Goal: Task Accomplishment & Management: Manage account settings

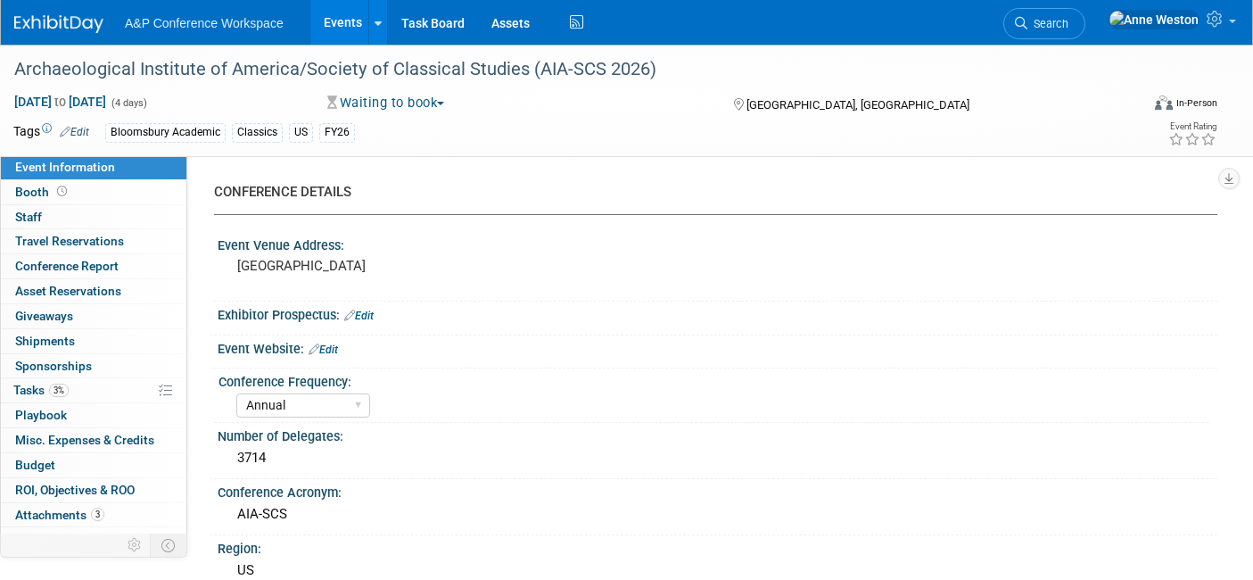
select select "Annual"
select select "Level 2"
select select "In-Person Booth"
select select "Classical Studies"
select select "Bloomsbury Academic"
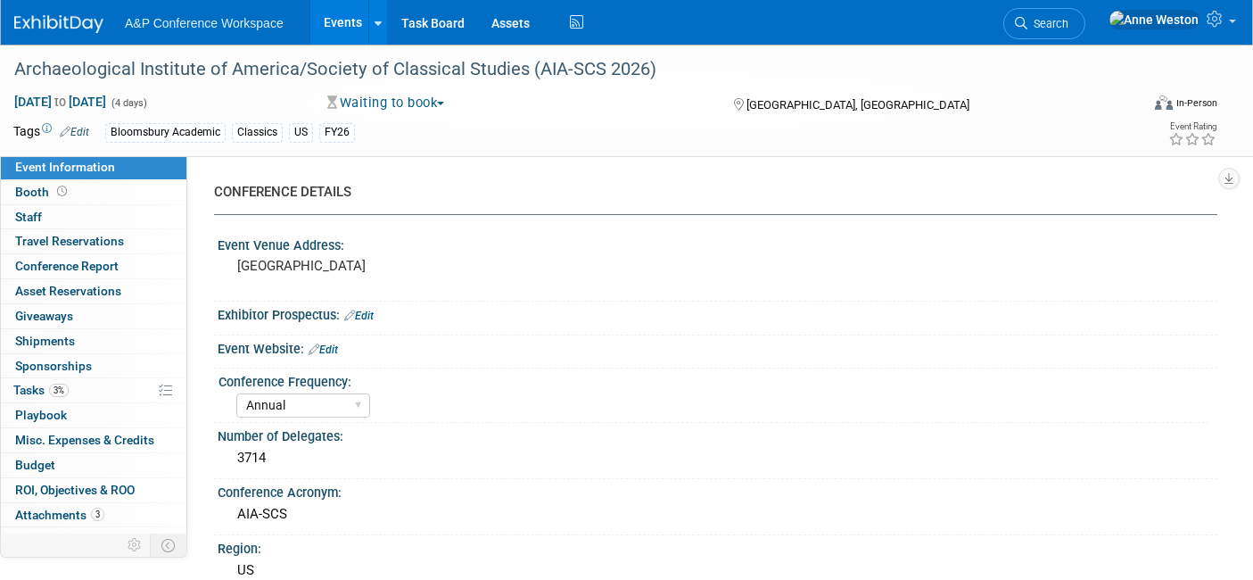
select select "[PERSON_NAME]"
select select "Networking/Commissioning"
click at [1086, 14] on link "Search" at bounding box center [1044, 23] width 82 height 31
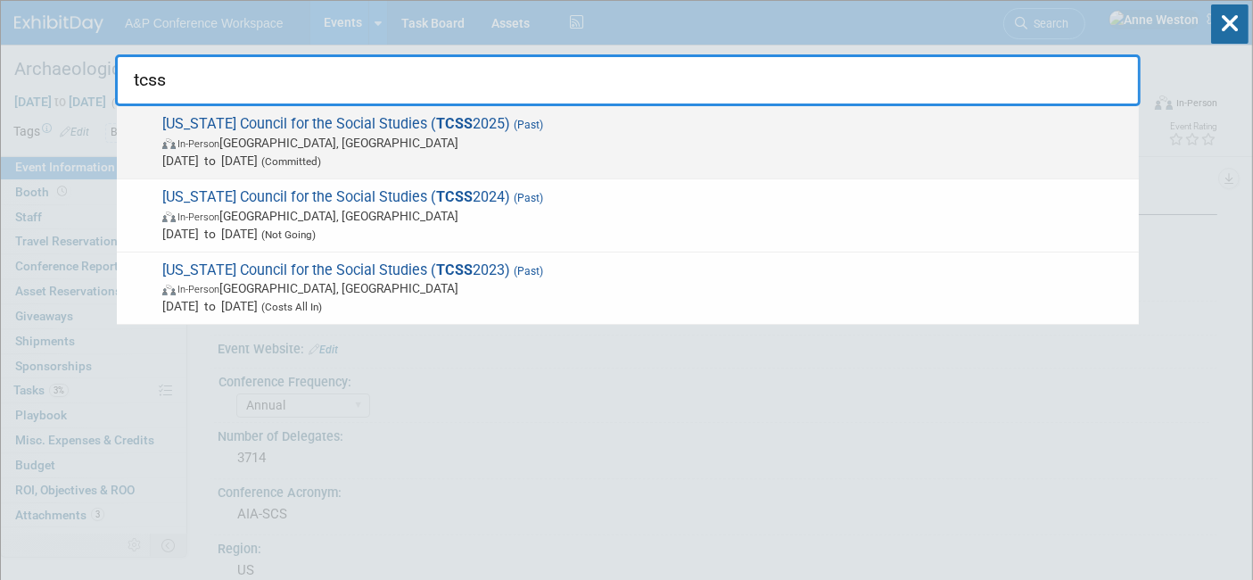
type input "tcss"
click at [252, 134] on span "In-Person Gatlinburg, TN" at bounding box center [646, 143] width 968 height 18
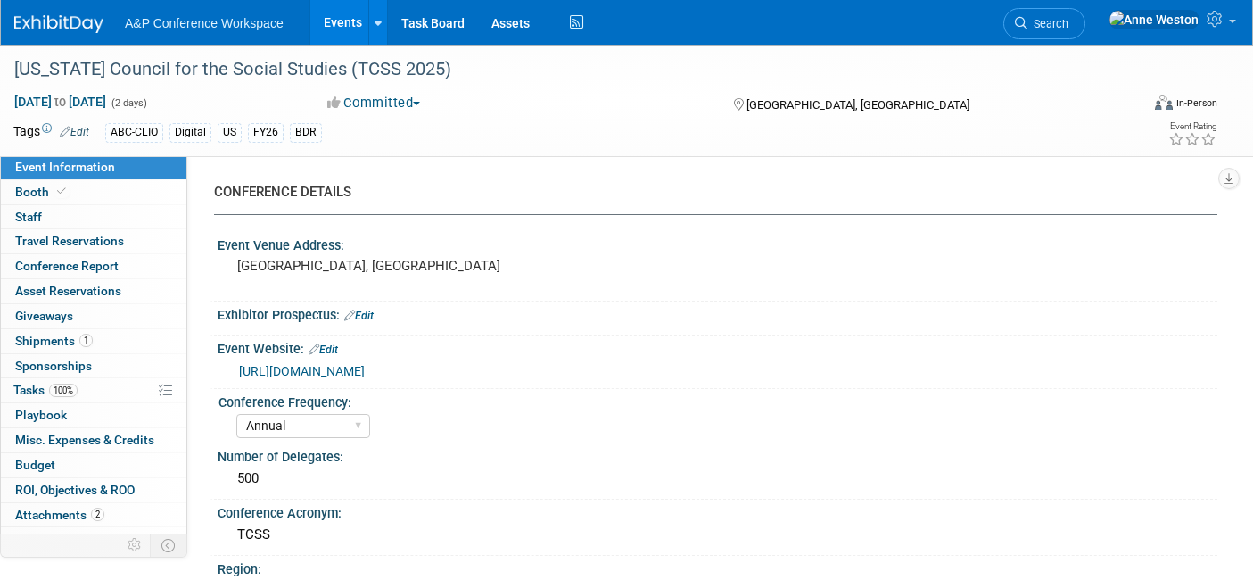
select select "Annual"
select select "Level 2"
select select "In-Person Booth"
select select "Schools"
select select "Bloomsbury Digital Resources"
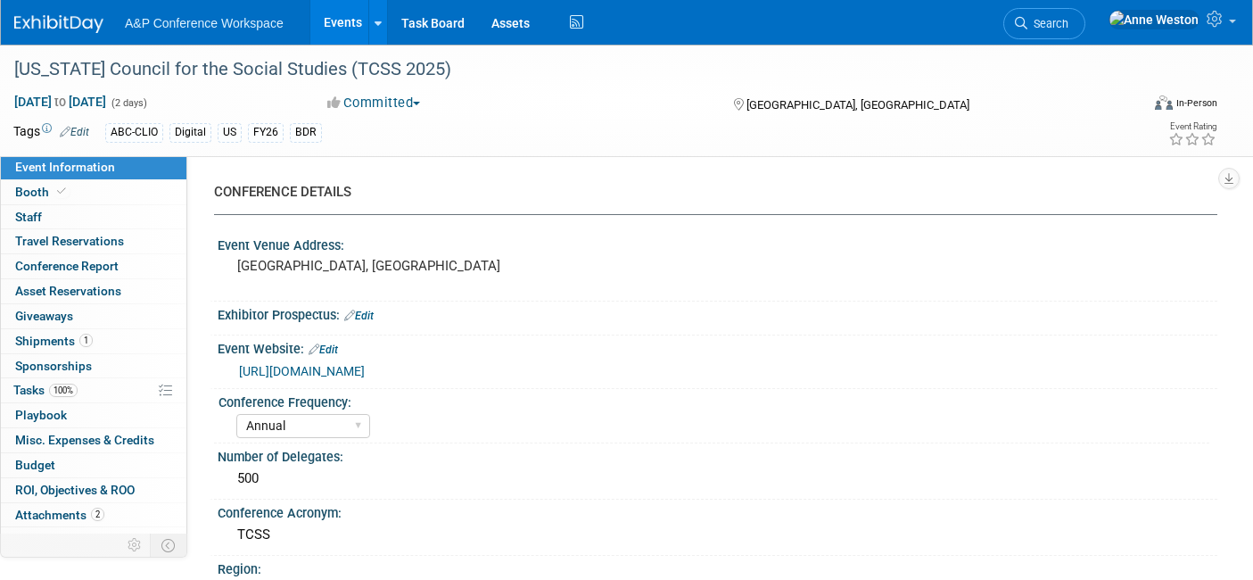
select select "[PERSON_NAME]"
select select "BDR Product Awareness and Trial Generation​"
click at [1069, 19] on span "Search" at bounding box center [1048, 23] width 41 height 13
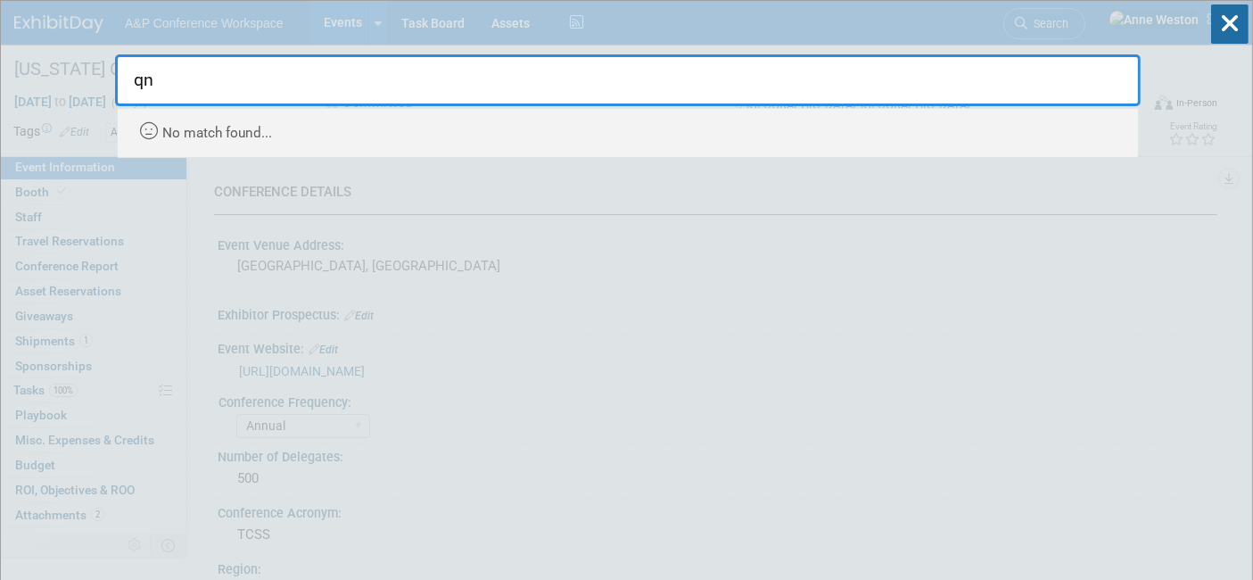
type input "q"
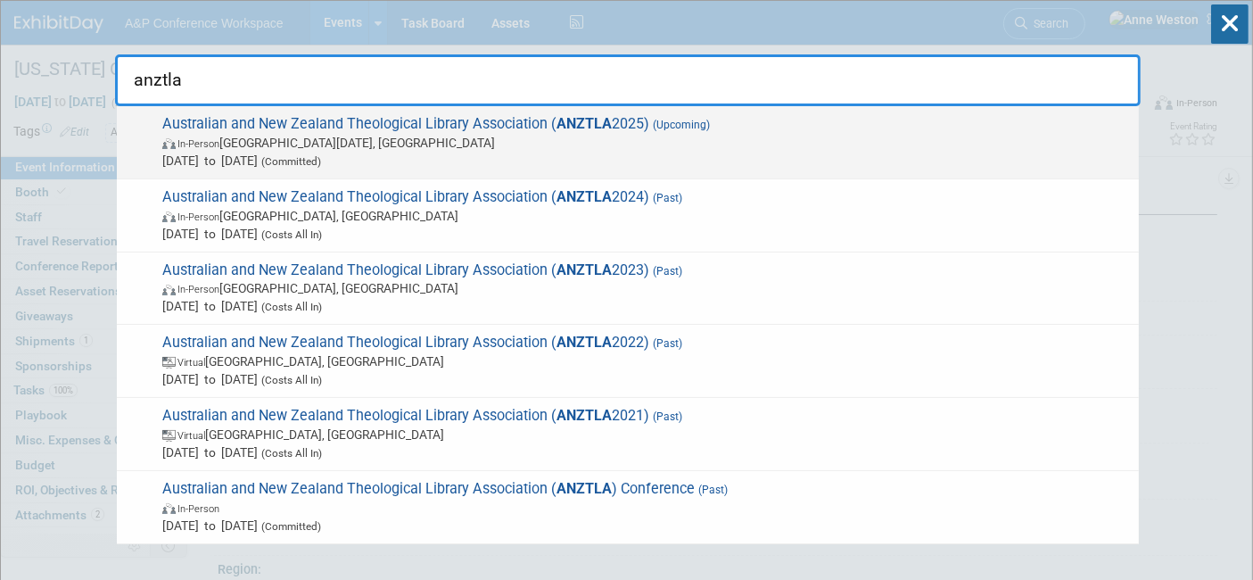
type input "anztla"
click at [277, 132] on span "Australian and New Zealand Theological Library Association ( ANZTLA 2025) (Upco…" at bounding box center [643, 142] width 973 height 54
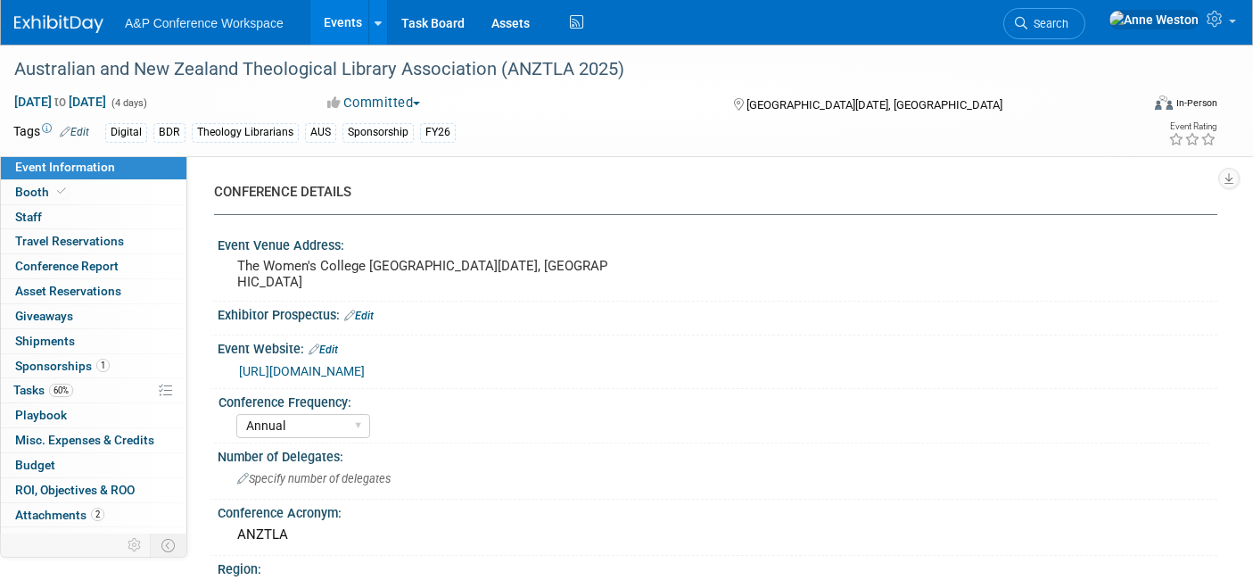
select select "Annual"
select select "Level 3"
select select "Sponsorship"
select select "Libraries"
select select "Bloomsbury Digital Resources"
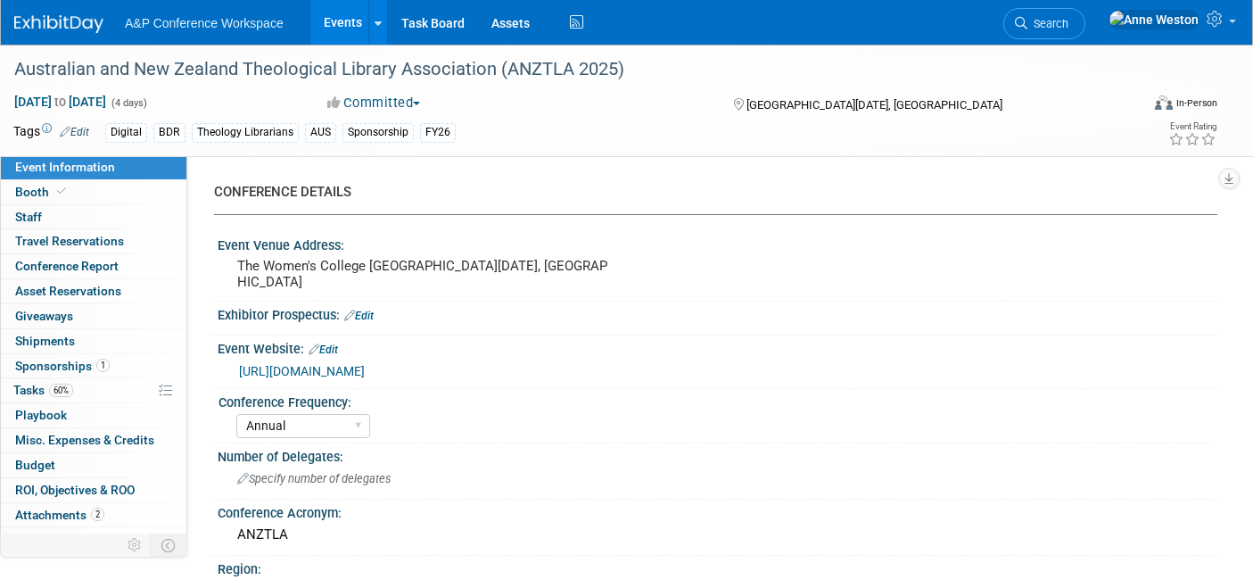
select select "[PERSON_NAME]"
select select "BDR Product Awareness and Trial Generation​"
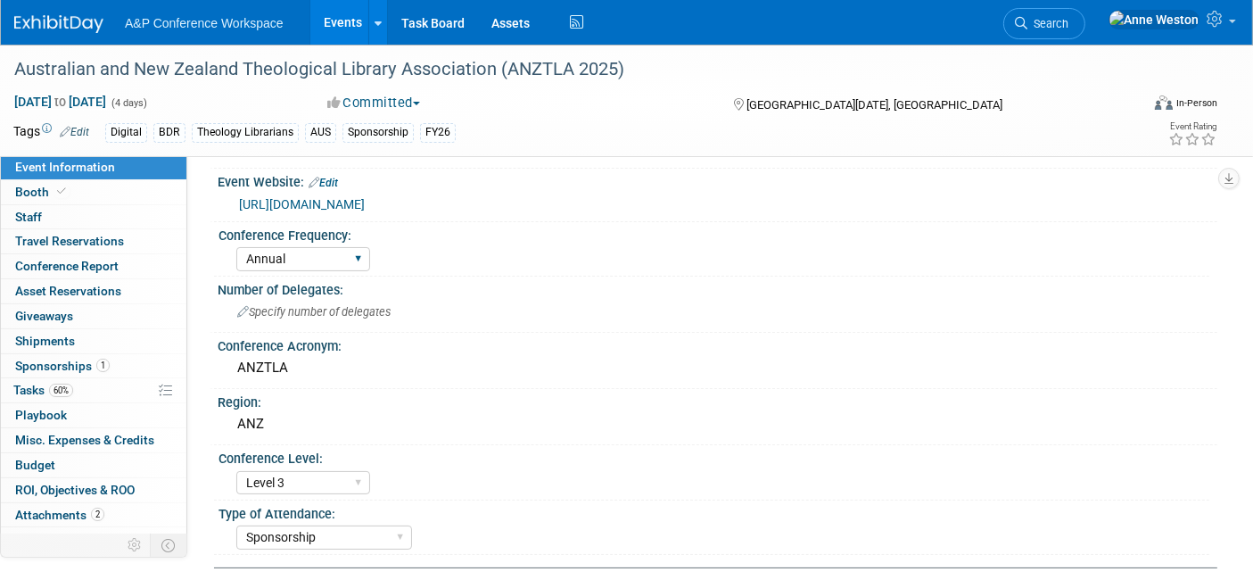
scroll to position [198, 0]
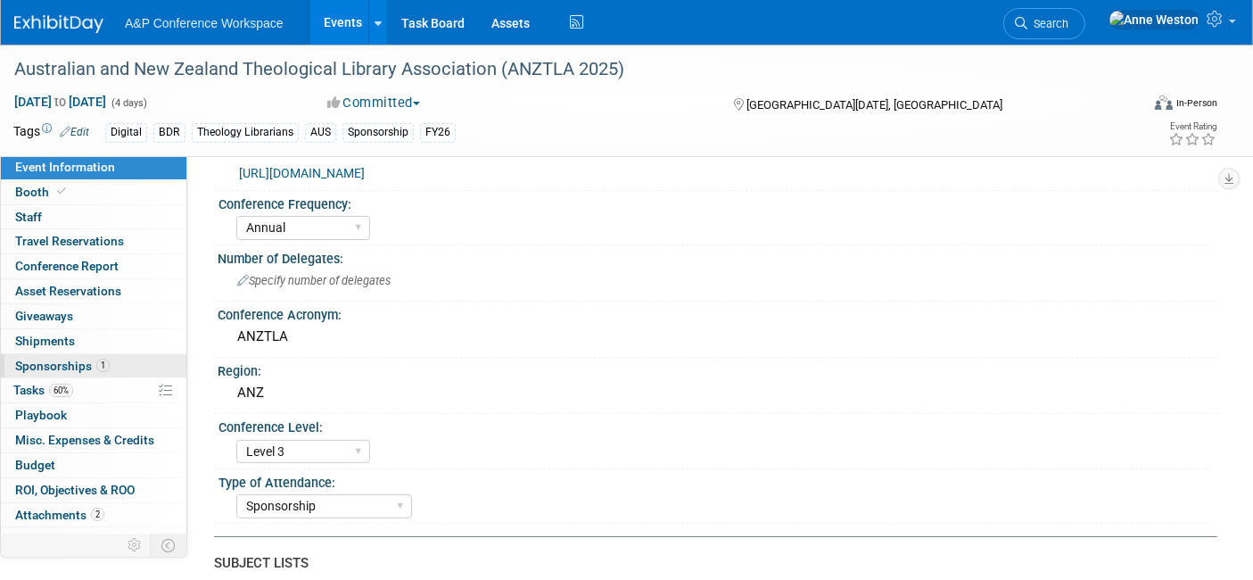
click at [78, 366] on span "Sponsorships 1" at bounding box center [62, 366] width 95 height 14
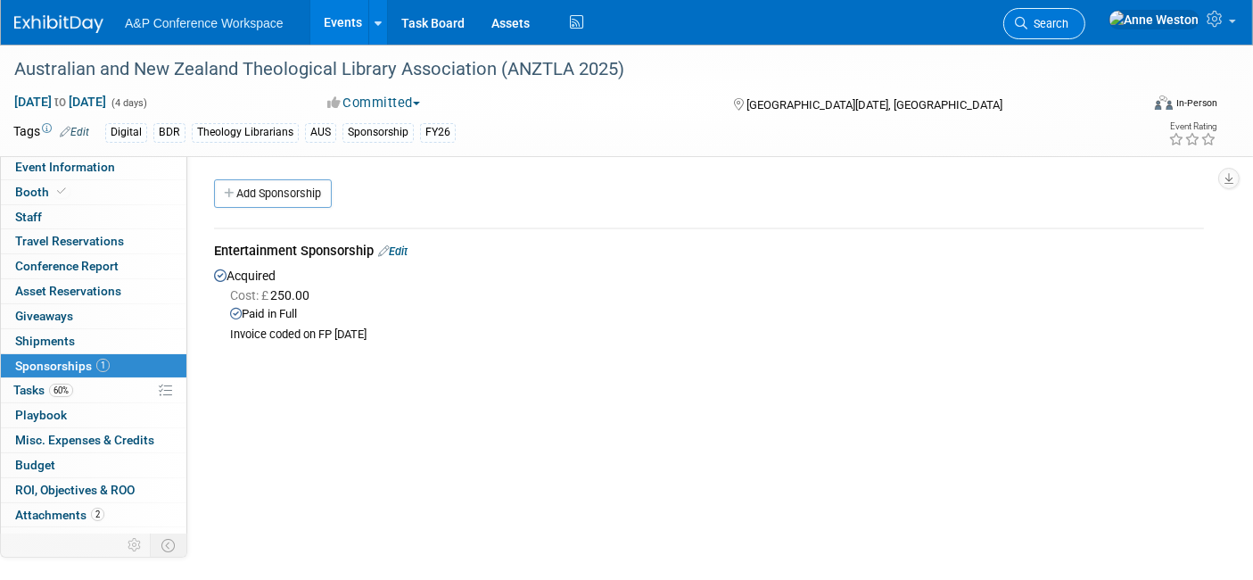
click at [1086, 13] on link "Search" at bounding box center [1044, 23] width 82 height 31
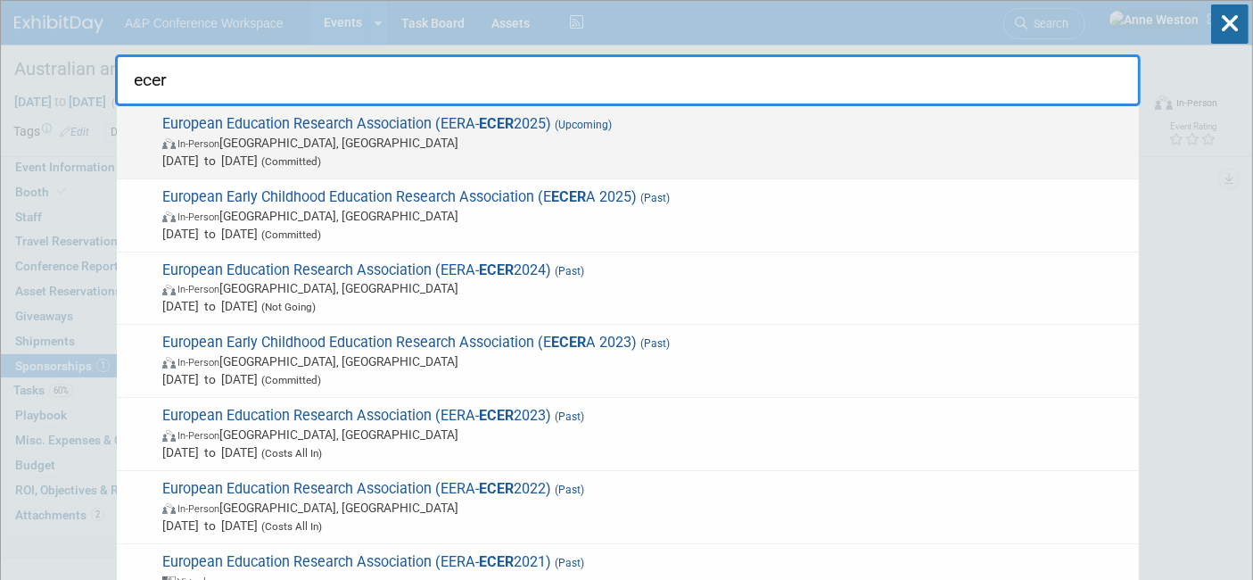
type input "ecer"
click at [314, 127] on span "European Education Research Association (EERA- ECER 2025) (Upcoming) In-Person …" at bounding box center [643, 142] width 973 height 54
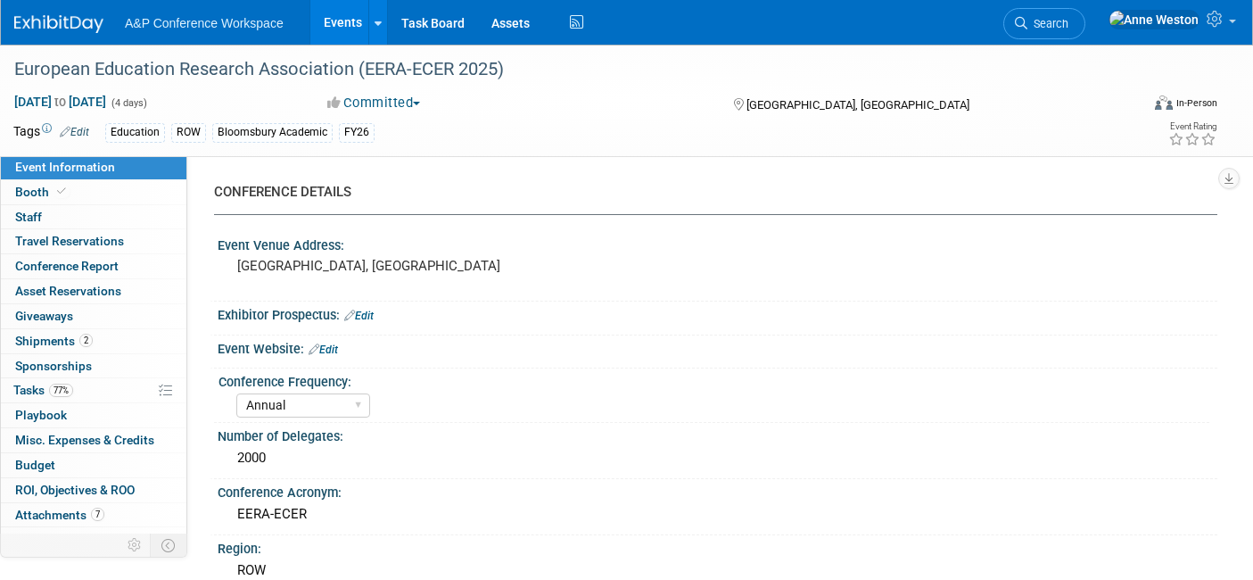
select select "Annual"
select select "Level 2"
select select "In-Person Booth"
select select "Education"
select select "Bloomsbury Academic"
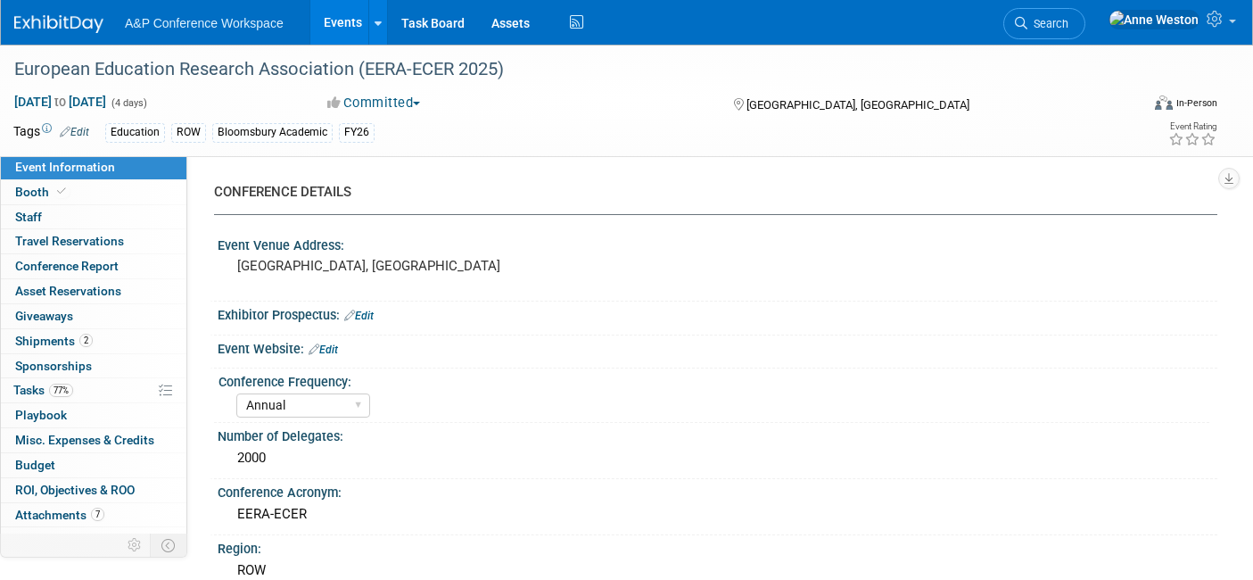
select select "[PERSON_NAME]"
select select "Networking/Commissioning"
click at [72, 196] on link "Booth" at bounding box center [94, 192] width 186 height 24
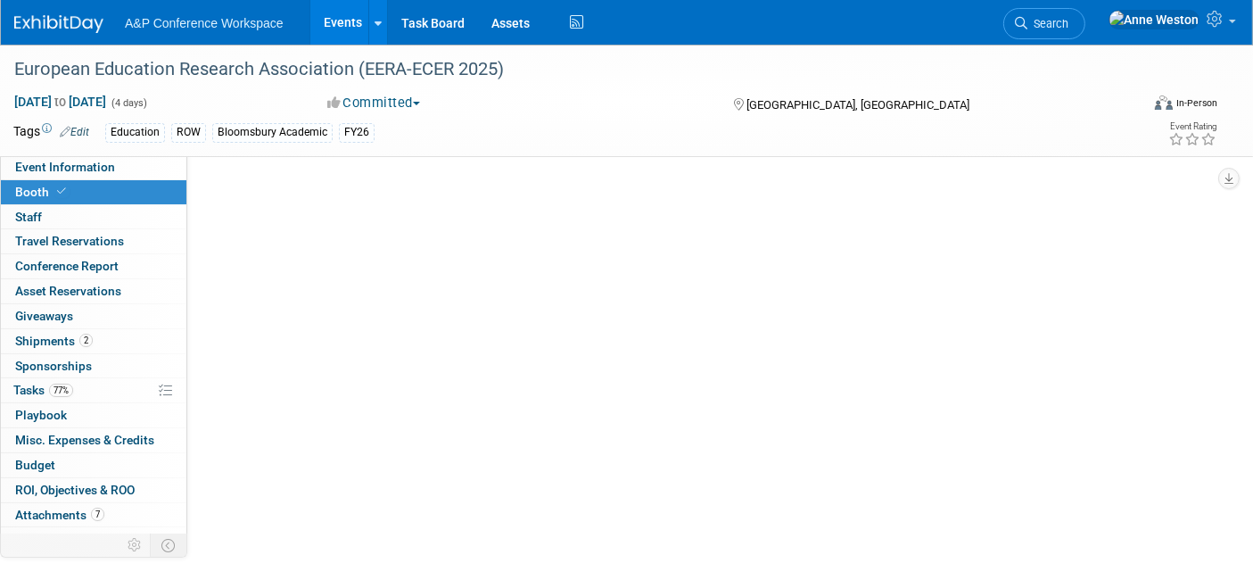
select select "COBA"
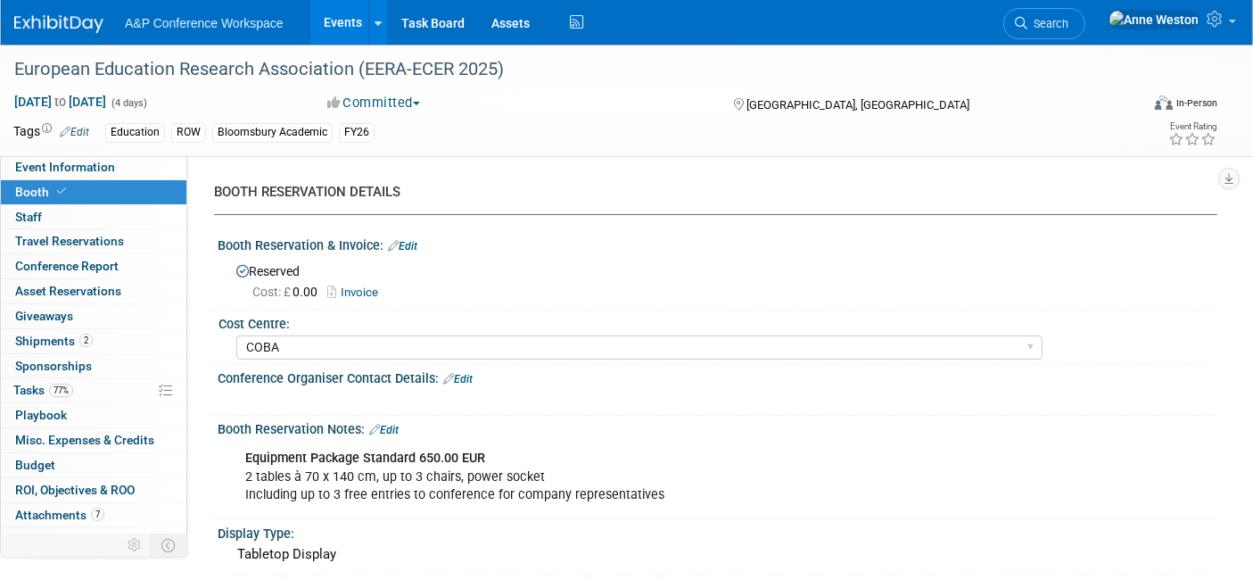
click at [409, 243] on link "Edit" at bounding box center [402, 246] width 29 height 12
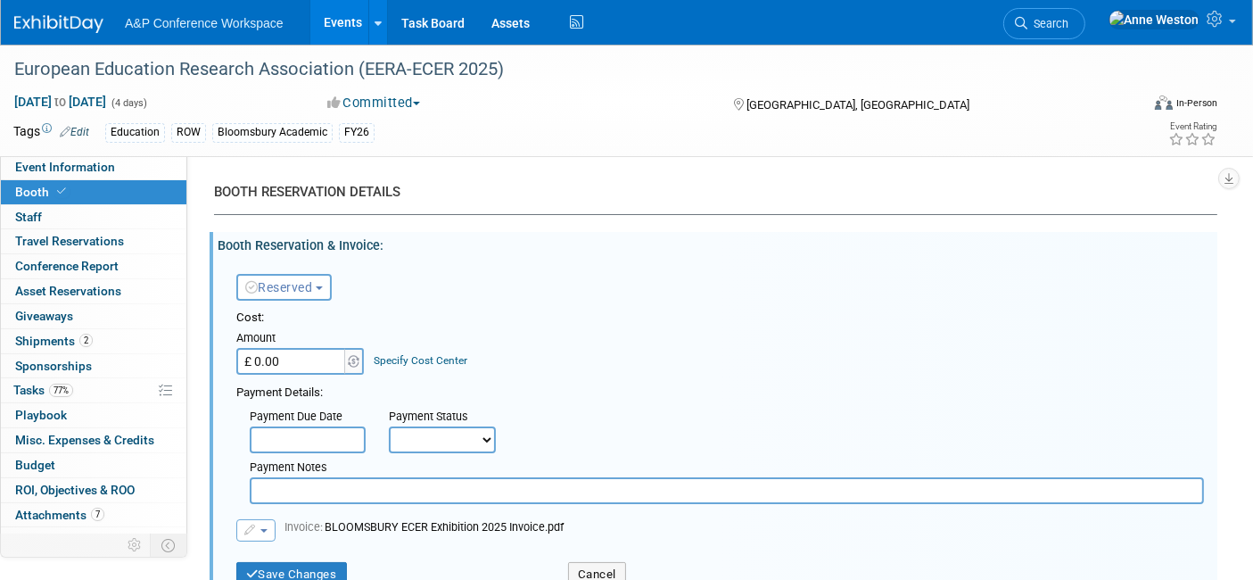
click at [297, 340] on div "Amount" at bounding box center [300, 339] width 129 height 18
click at [304, 361] on input "£ 0.00" at bounding box center [291, 361] width 111 height 27
type input "£ 562.28"
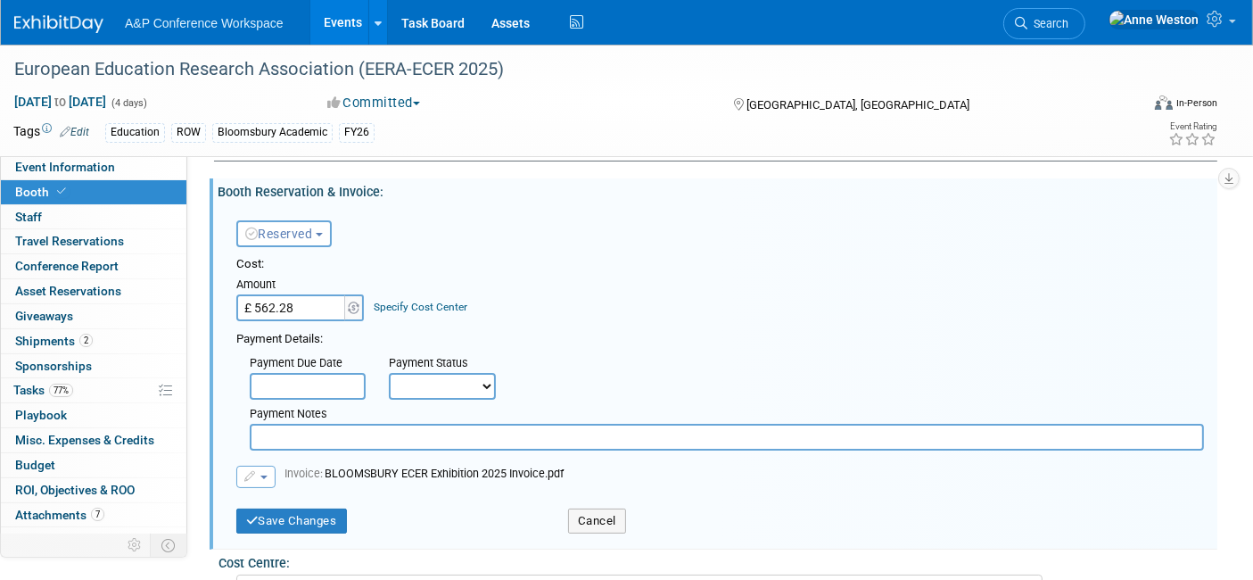
scroll to position [99, 0]
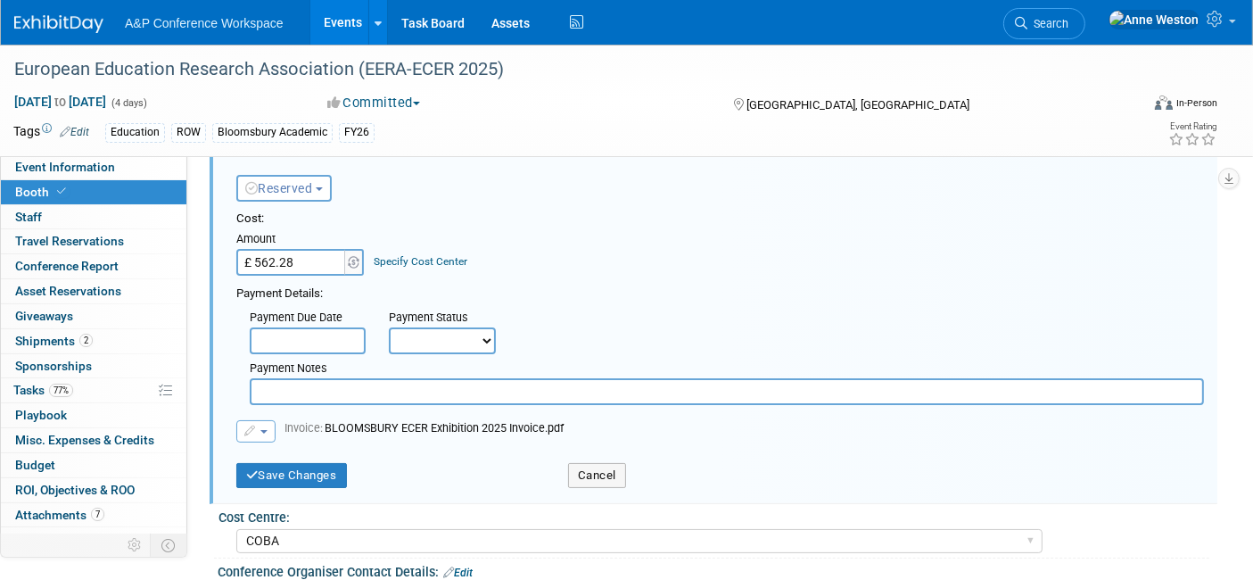
drag, startPoint x: 448, startPoint y: 331, endPoint x: 453, endPoint y: 343, distance: 13.6
click at [448, 331] on select "Not Paid Yet Partially Paid Paid in Full" at bounding box center [442, 340] width 107 height 27
select select "1"
click at [389, 327] on select "Not Paid Yet Partially Paid Paid in Full" at bounding box center [442, 340] width 107 height 27
click at [283, 479] on button "Save Changes" at bounding box center [291, 475] width 111 height 25
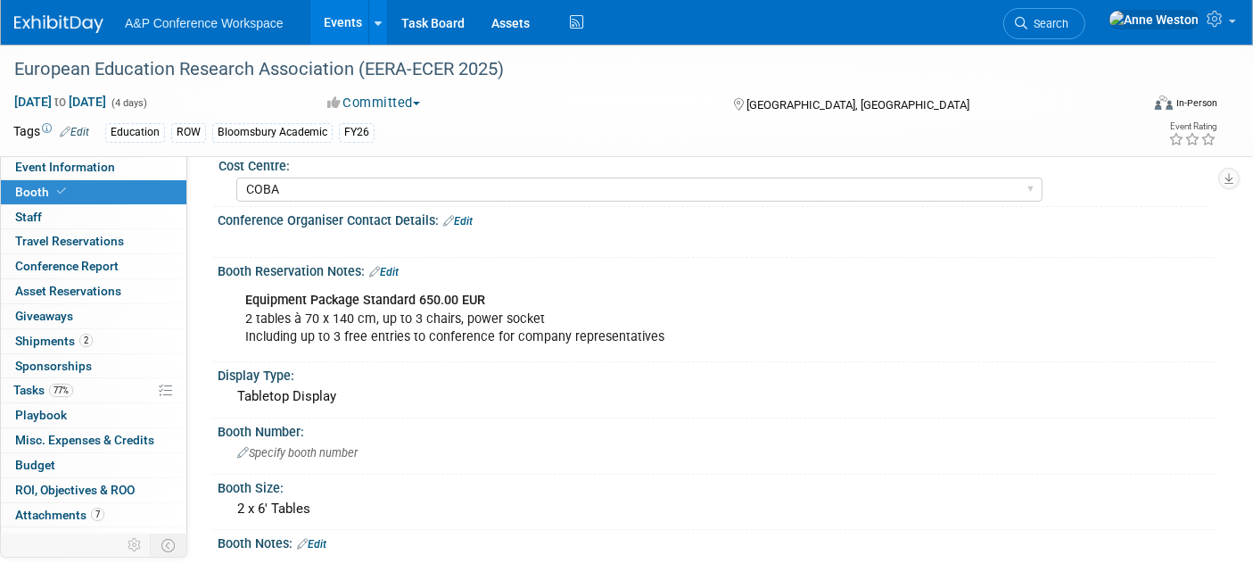
scroll to position [0, 0]
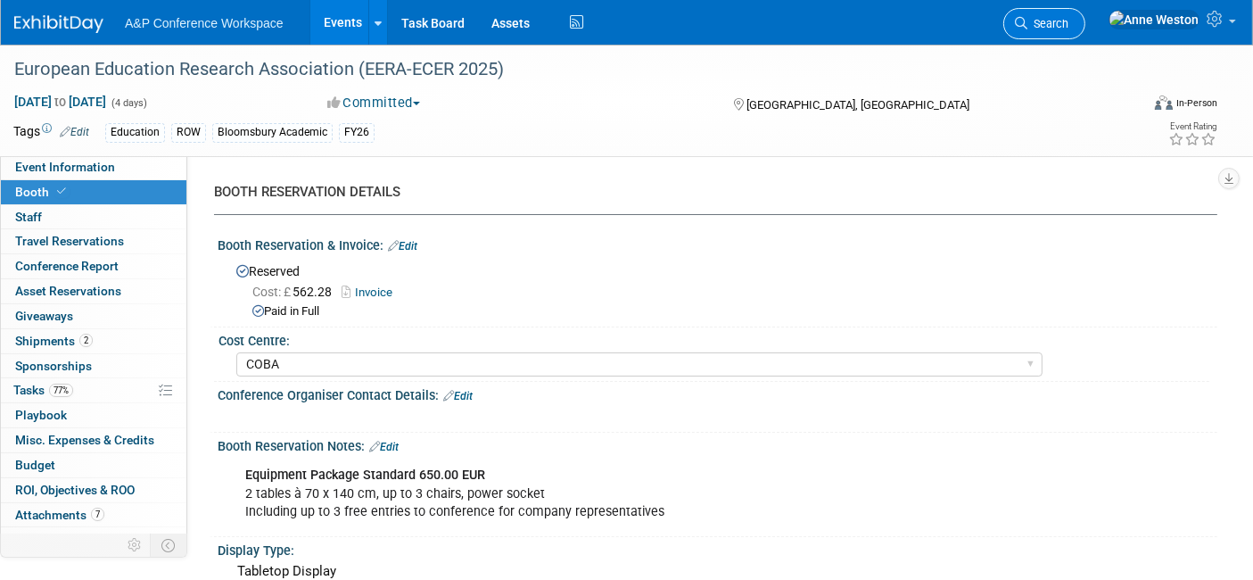
click at [1086, 13] on link "Search" at bounding box center [1044, 23] width 82 height 31
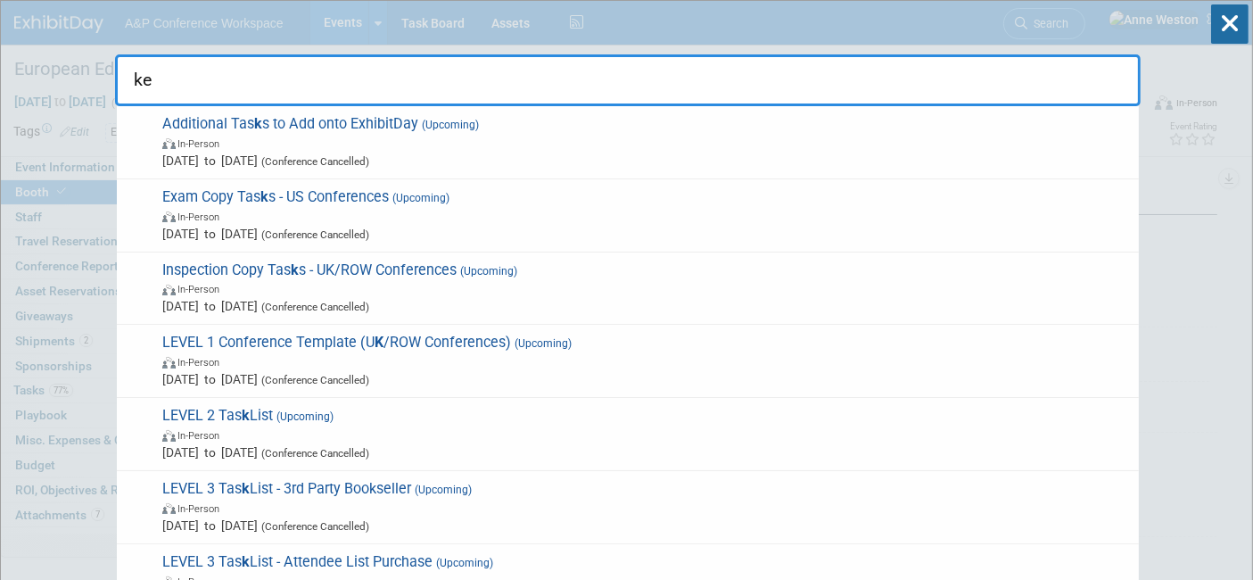
type input "k"
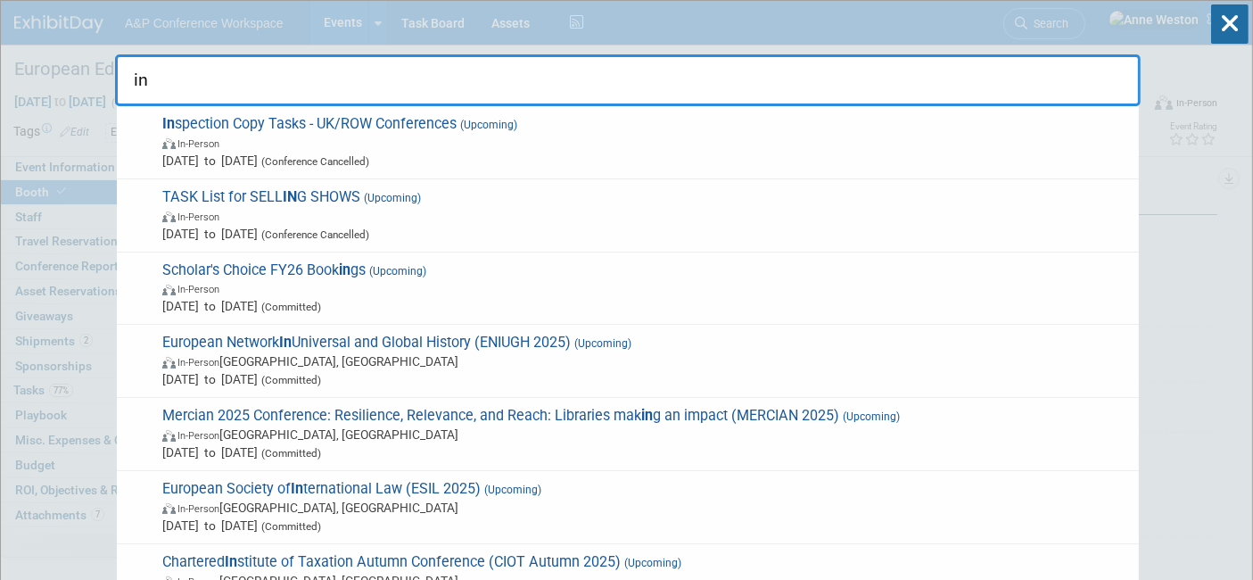
type input "i"
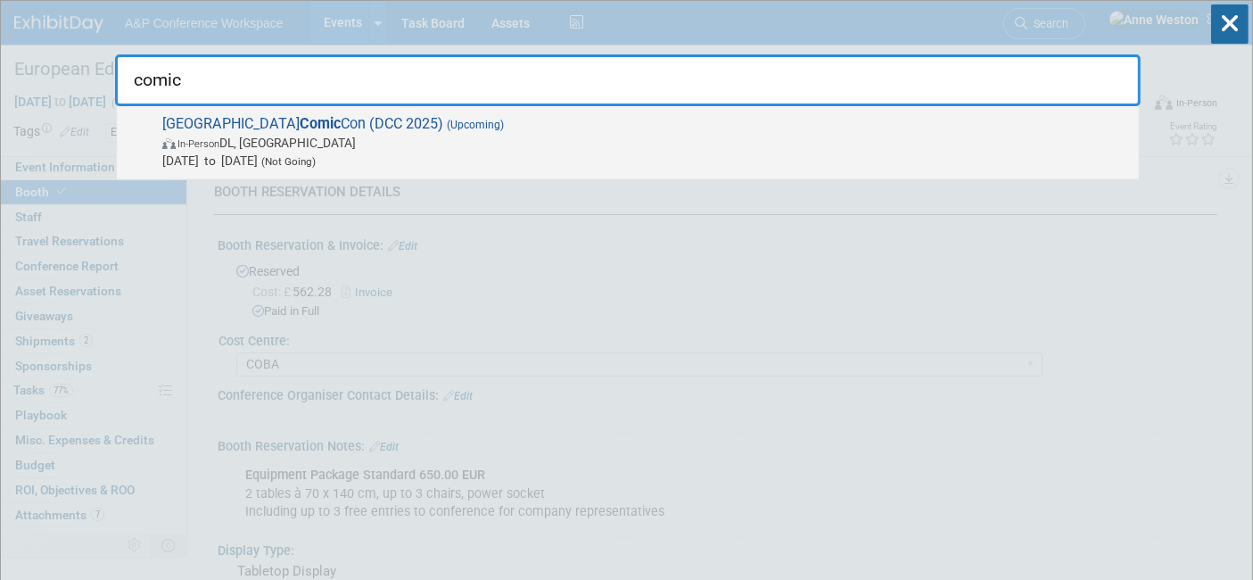
type input "comic"
click at [248, 138] on span "In-Person DL, India" at bounding box center [646, 143] width 968 height 18
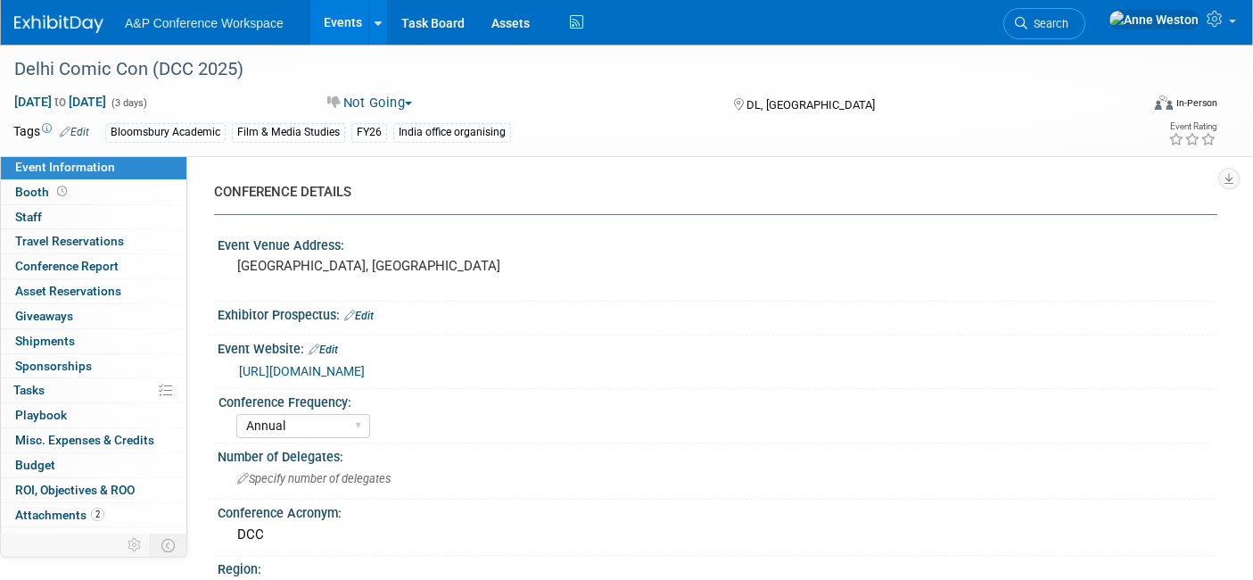
select select "Annual"
select select "Level 2"
select select "In-Person Booth"
select select "Film & Media Studies"
select select "Bloomsbury Academic"
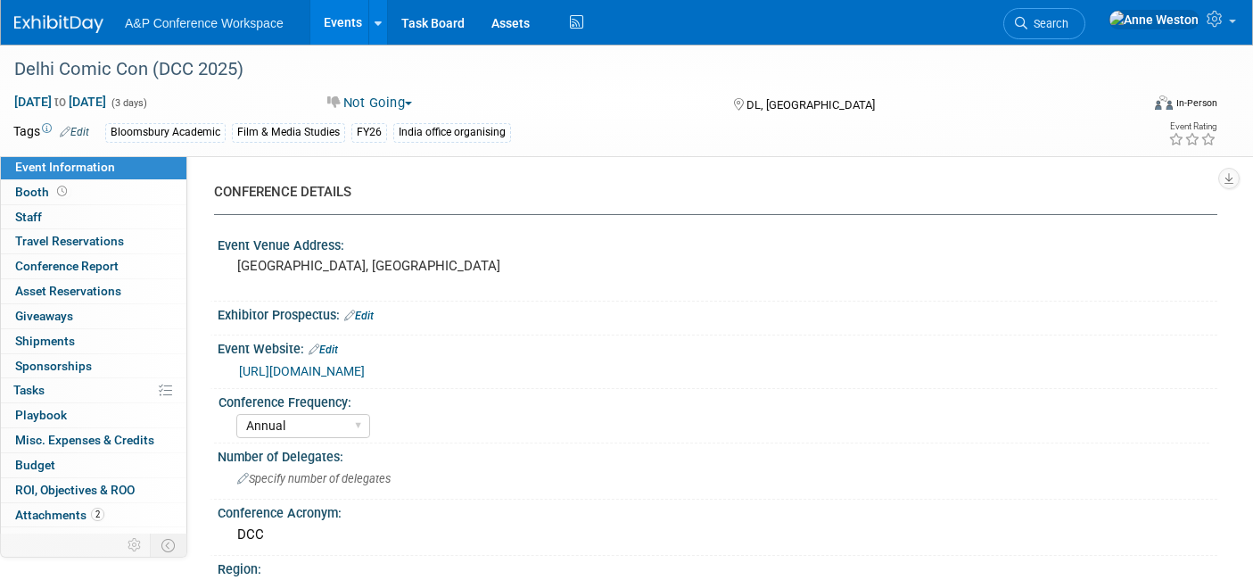
select select "[PERSON_NAME]"
select select "Brand/Subject Presence​"
click at [78, 390] on link "0% Tasks 0%" at bounding box center [94, 390] width 186 height 24
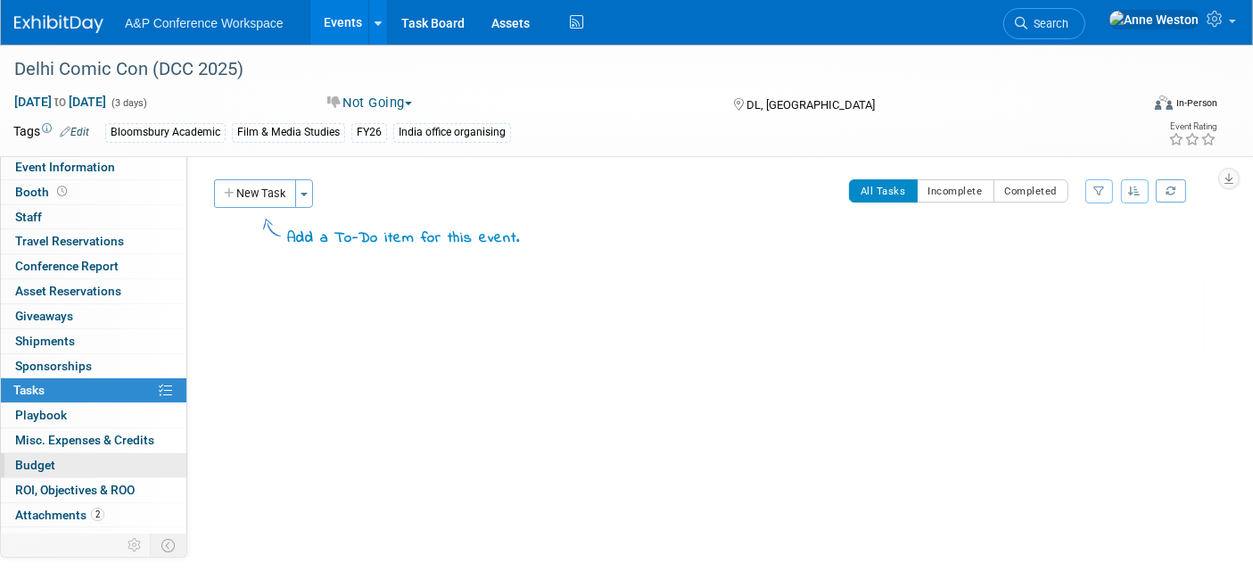
click at [70, 457] on link "Budget" at bounding box center [94, 465] width 186 height 24
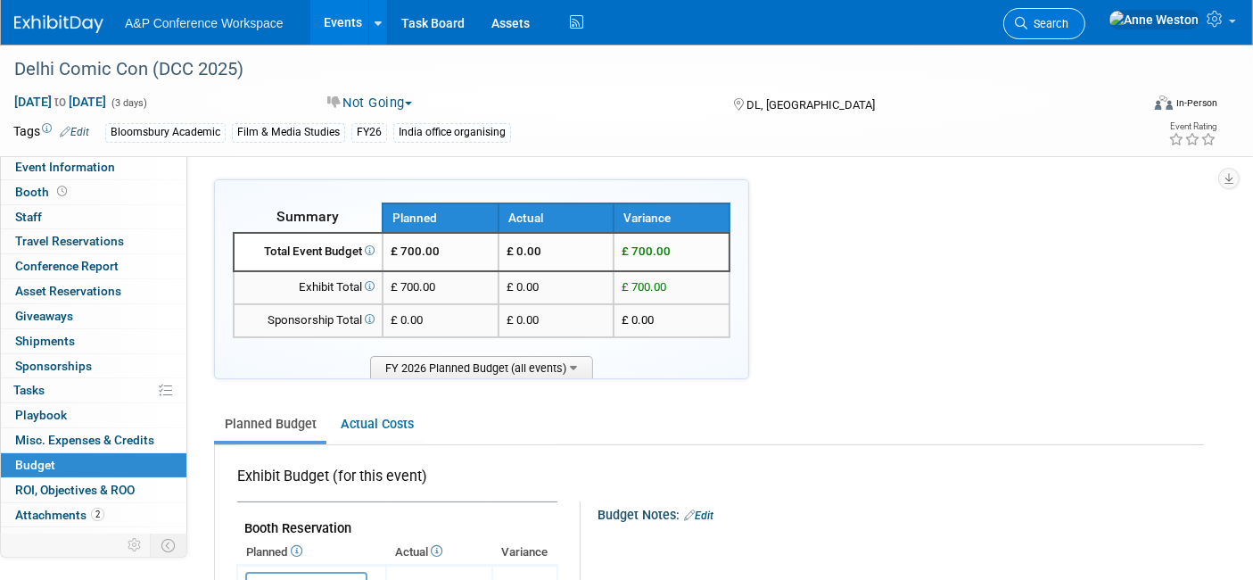
click at [1086, 12] on link "Search" at bounding box center [1044, 23] width 82 height 31
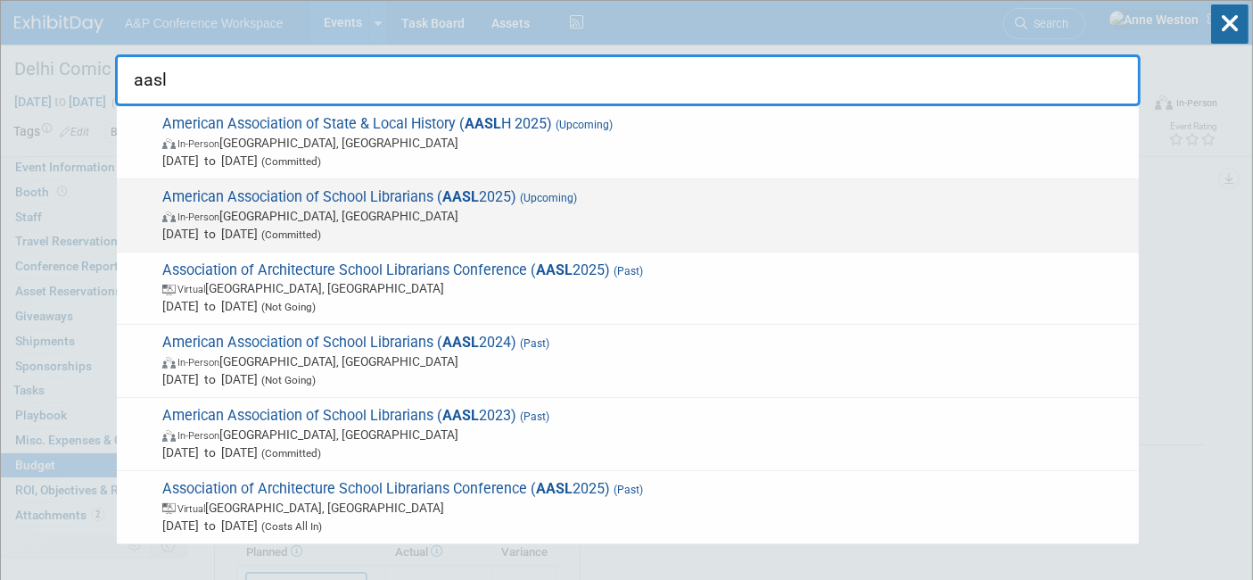
type input "aasl"
click at [310, 194] on span "American Association of School Librarians ( AASL 2025) (Upcoming) In-Person St.…" at bounding box center [643, 215] width 973 height 54
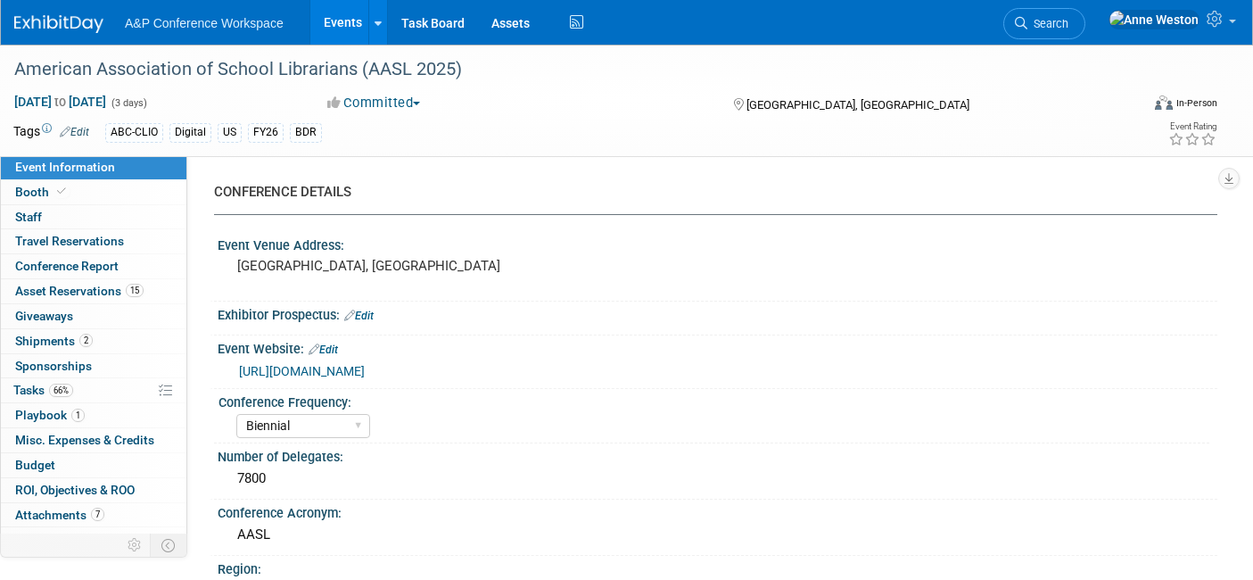
select select "Biennial"
select select "Level 1"
select select "In-Person Booth"
select select "Schools"
select select "Bloomsbury Digital Resources"
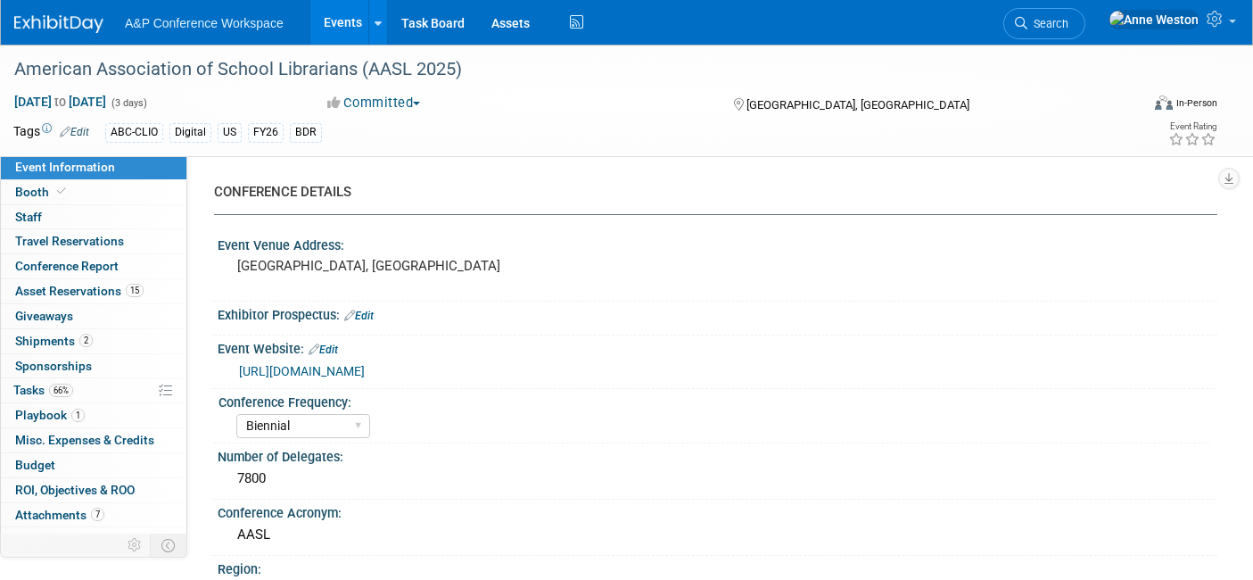
select select "[PERSON_NAME]"
select select "BDR Product Awareness and Trial Generation​"
click at [56, 385] on span "66%" at bounding box center [61, 390] width 24 height 13
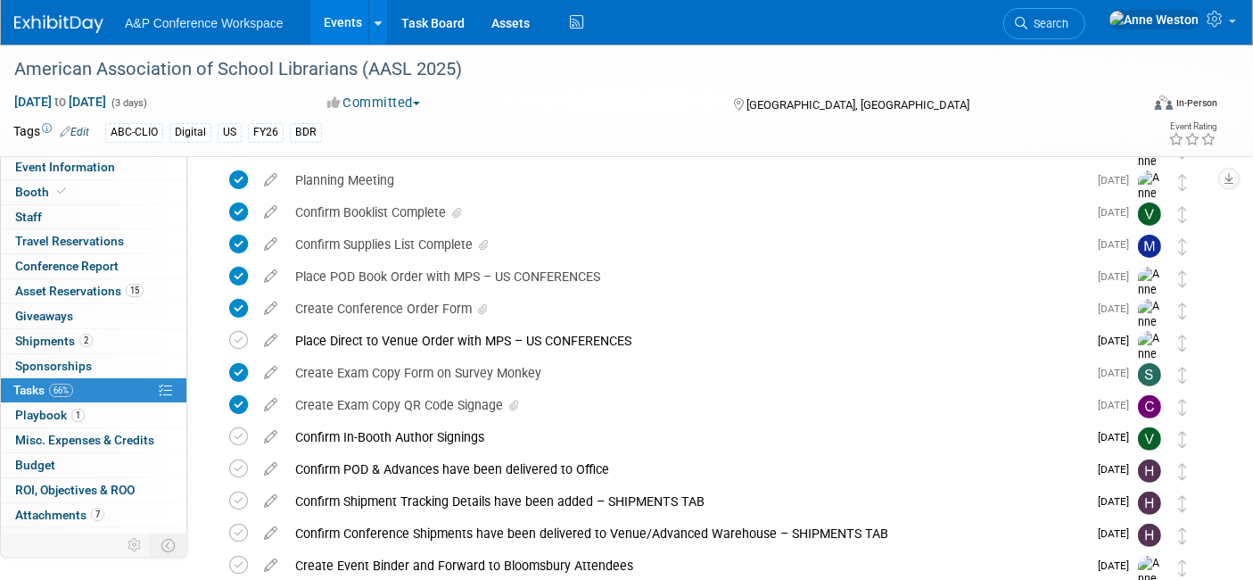
scroll to position [495, 0]
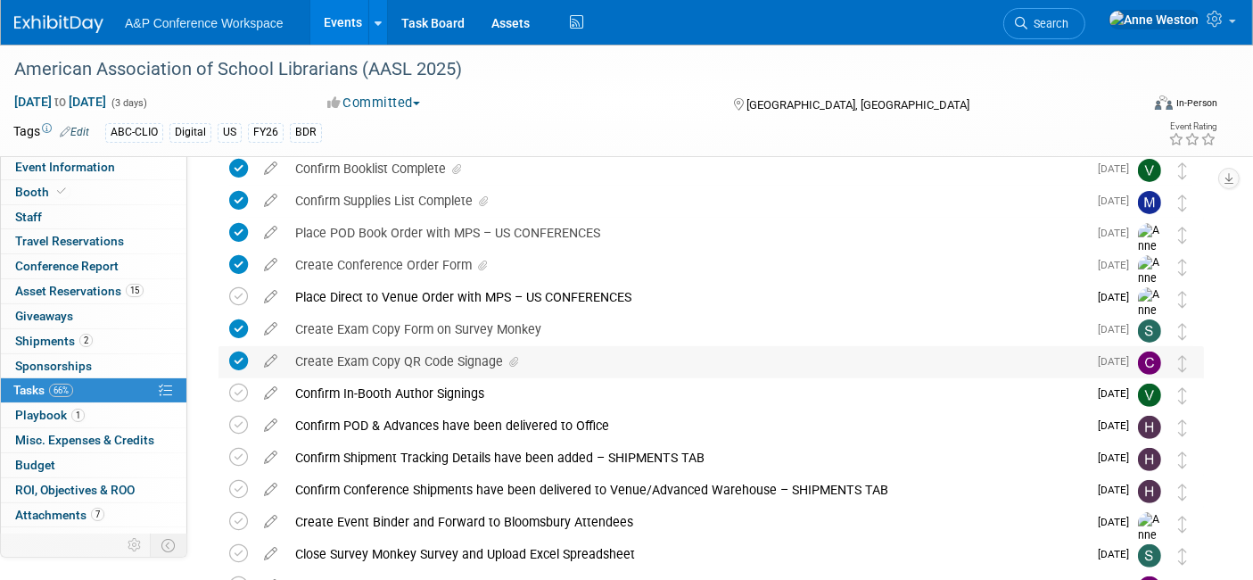
click at [467, 355] on div "Create Exam Copy QR Code Signage" at bounding box center [686, 361] width 801 height 30
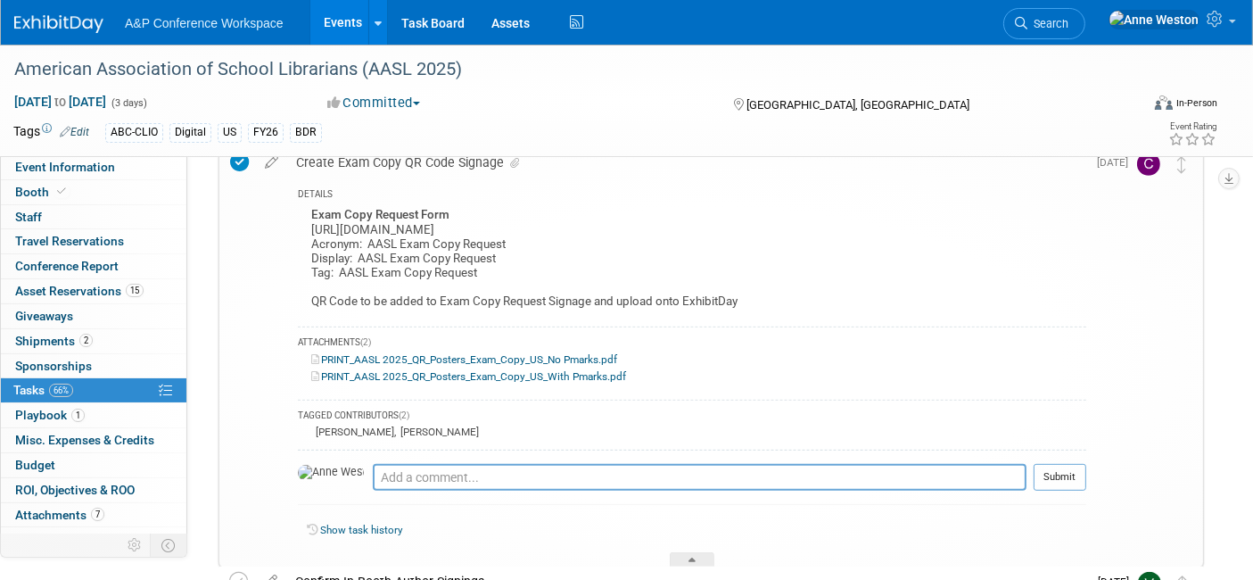
scroll to position [693, 0]
click at [465, 356] on link "PRINT_AASL 2025_QR_Posters_Exam_Copy_US_No Pmarks.pdf" at bounding box center [464, 361] width 306 height 12
click at [425, 164] on div "Create Exam Copy QR Code Signage" at bounding box center [686, 164] width 799 height 30
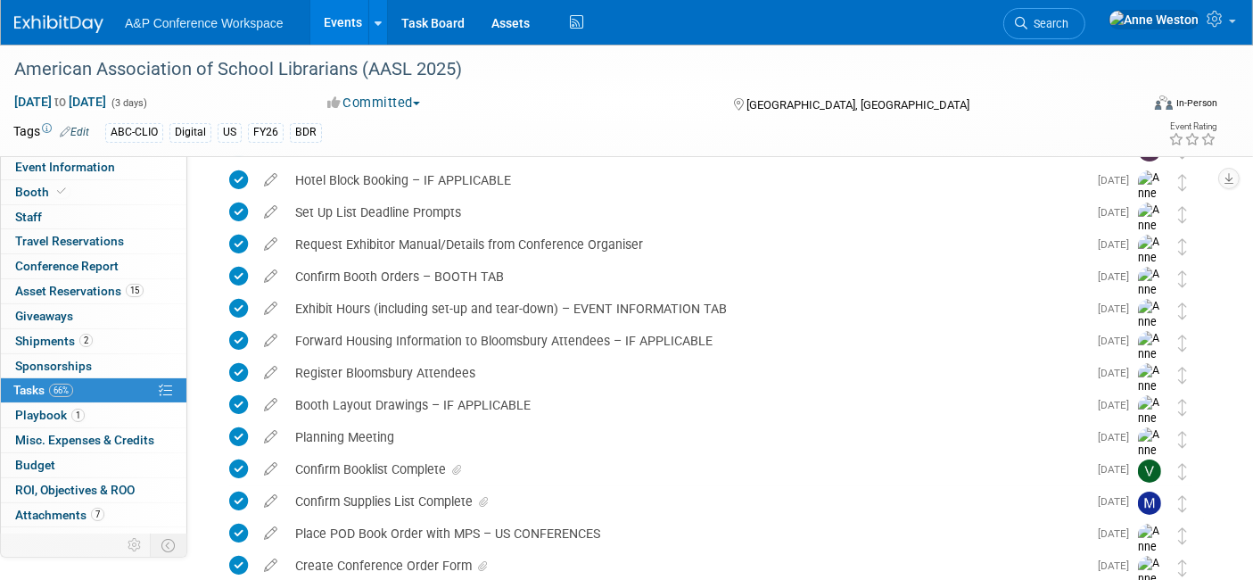
scroll to position [0, 0]
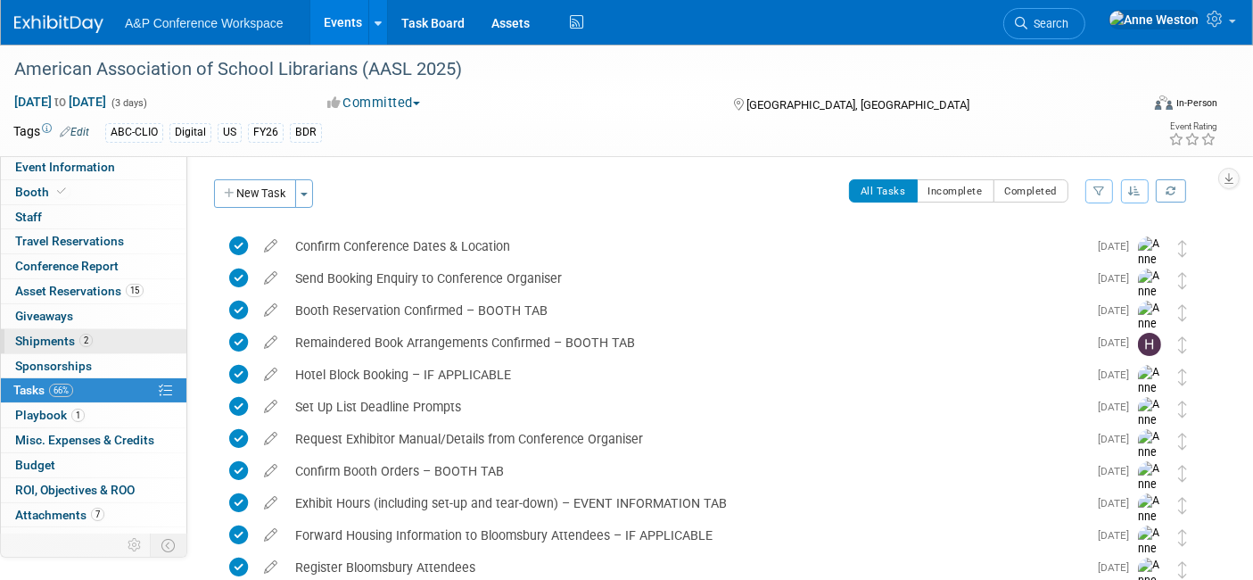
click at [56, 340] on span "Shipments 2" at bounding box center [54, 341] width 78 height 14
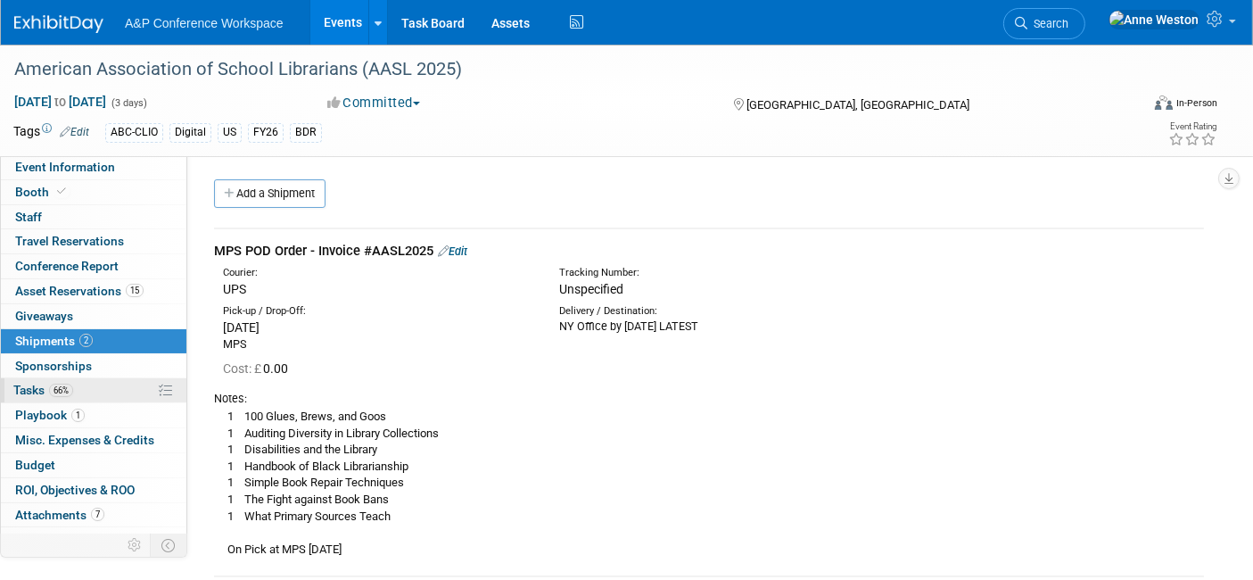
click at [59, 390] on span "66%" at bounding box center [61, 390] width 24 height 13
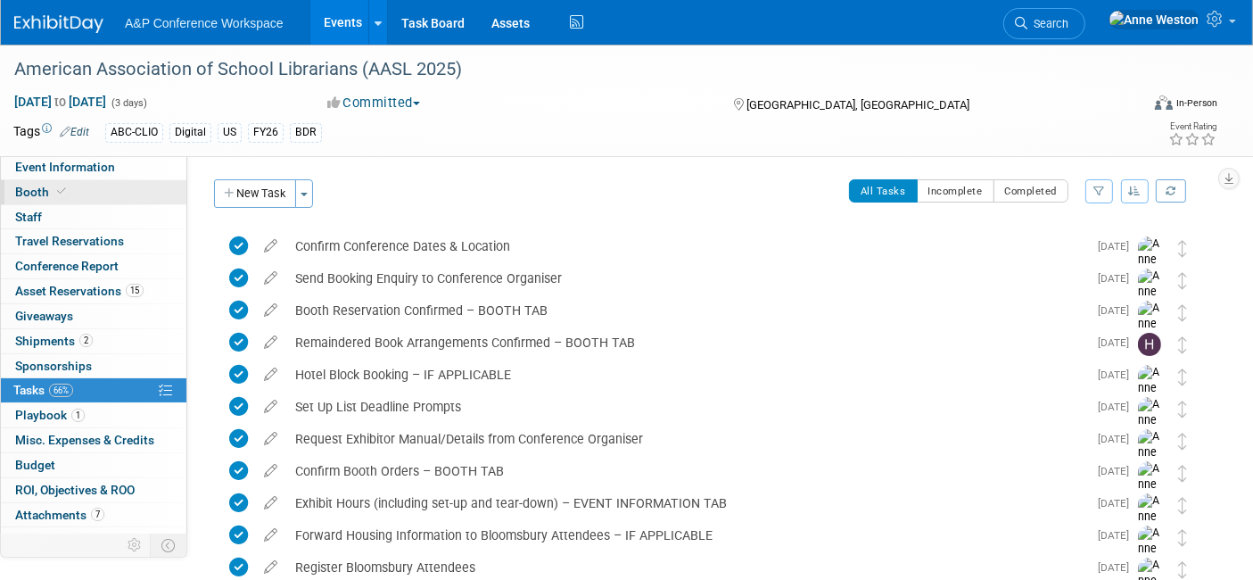
click at [79, 186] on link "Booth" at bounding box center [94, 192] width 186 height 24
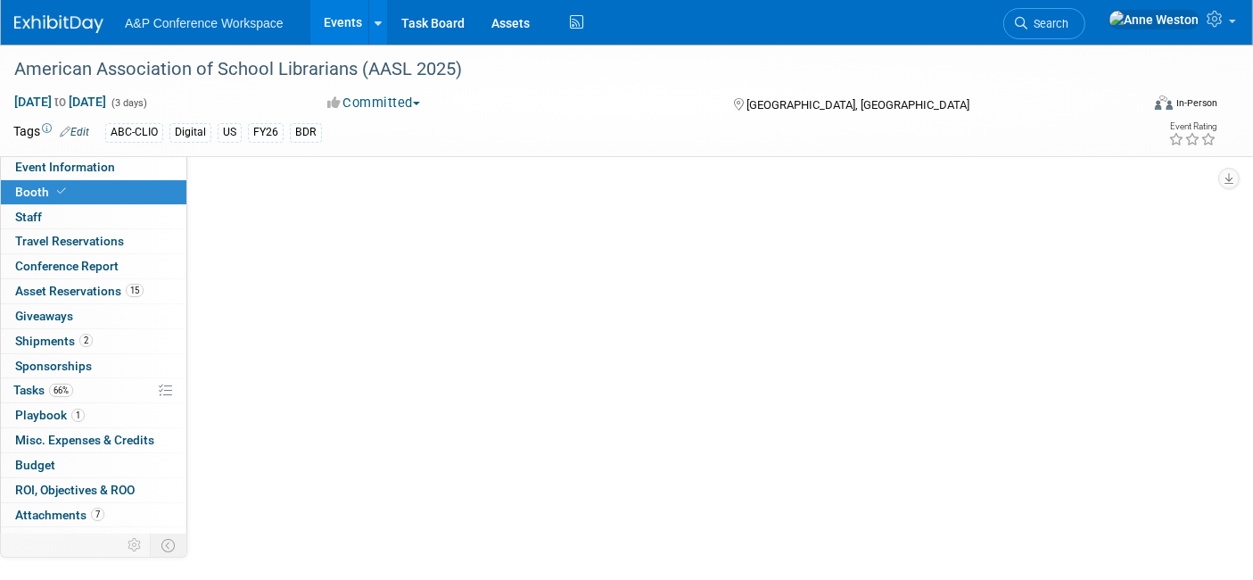
select select "CLDC - Digital/BDR"
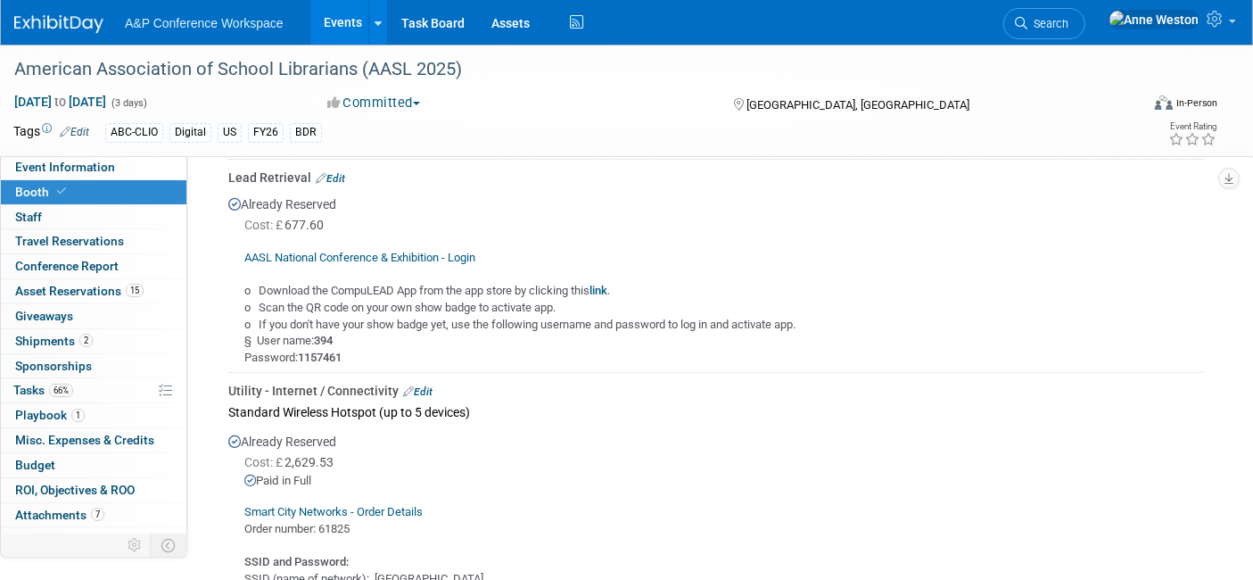
scroll to position [792, 0]
